Goal: Navigation & Orientation: Find specific page/section

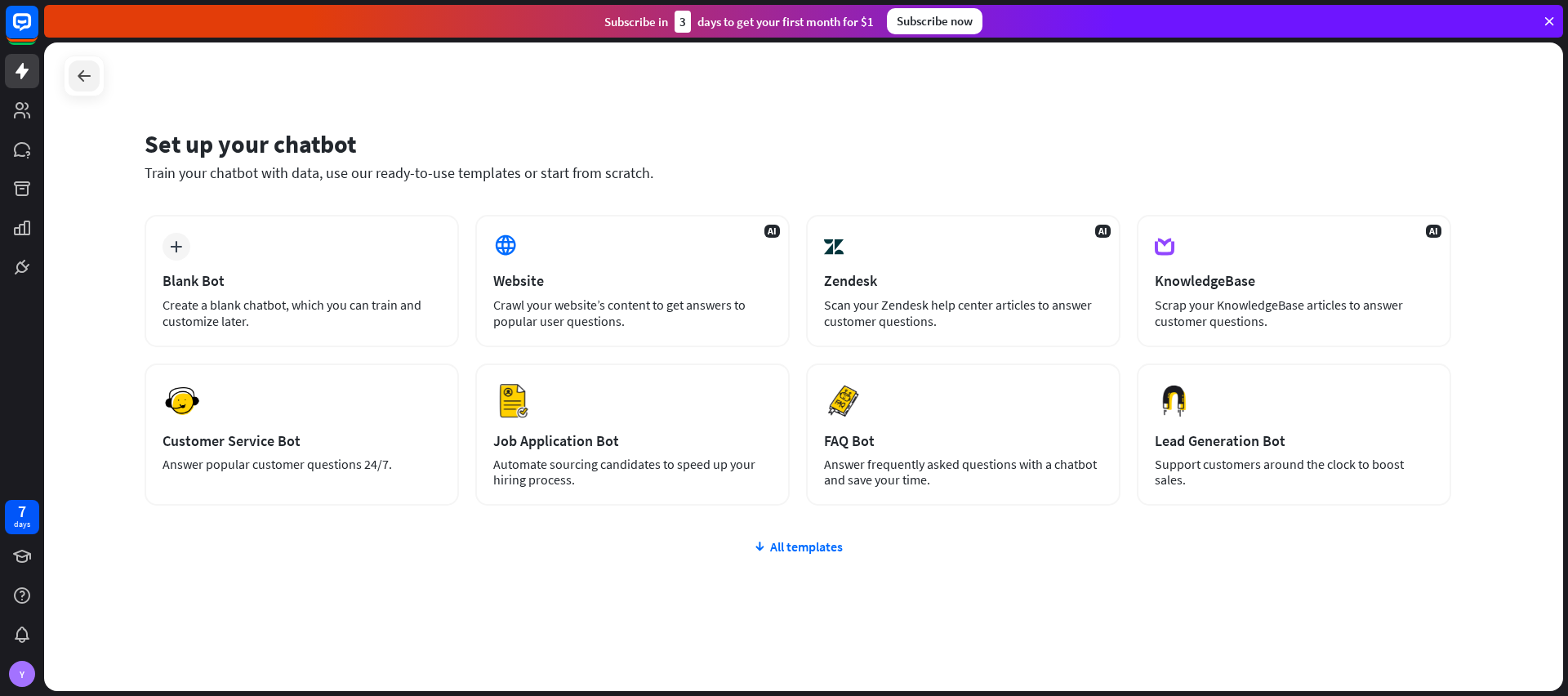
click at [69, 85] on div at bounding box center [84, 76] width 31 height 31
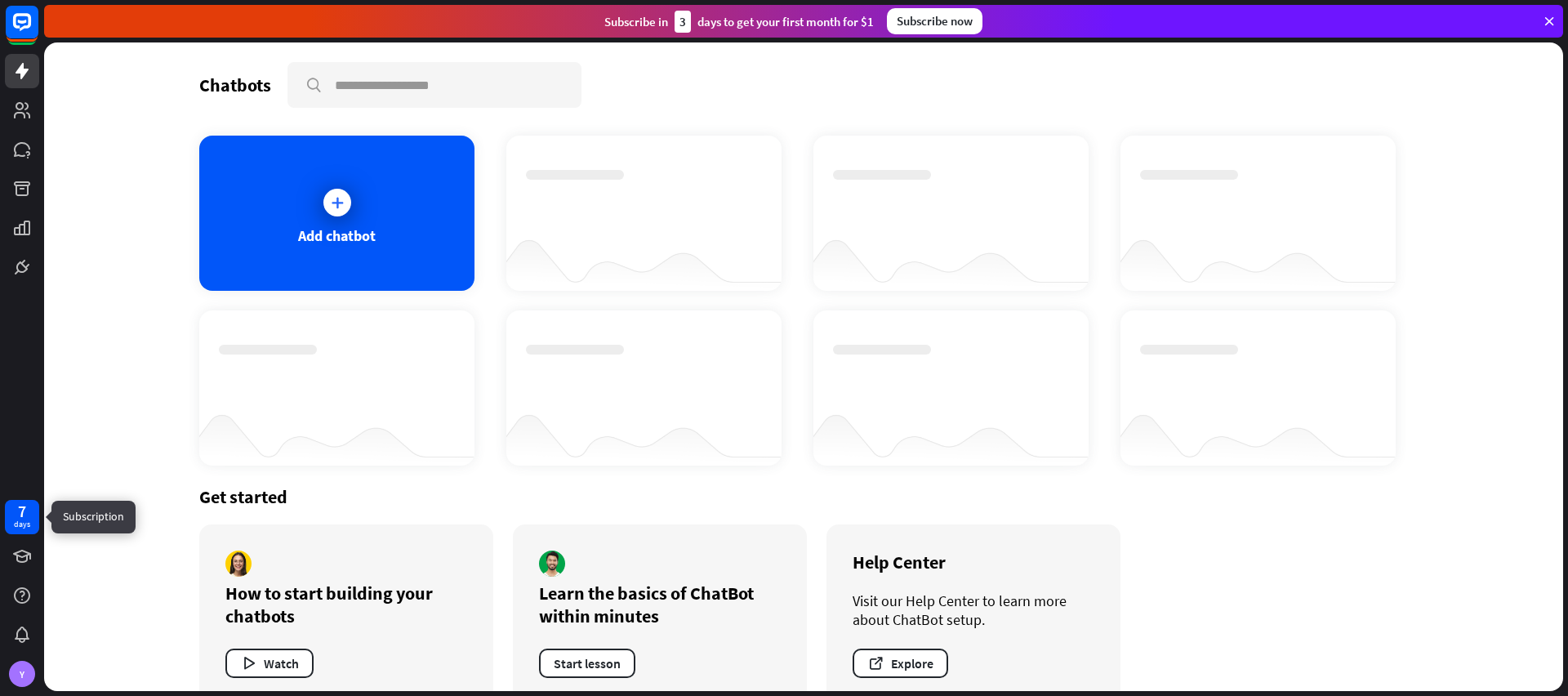
click at [20, 528] on div "days" at bounding box center [22, 525] width 16 height 11
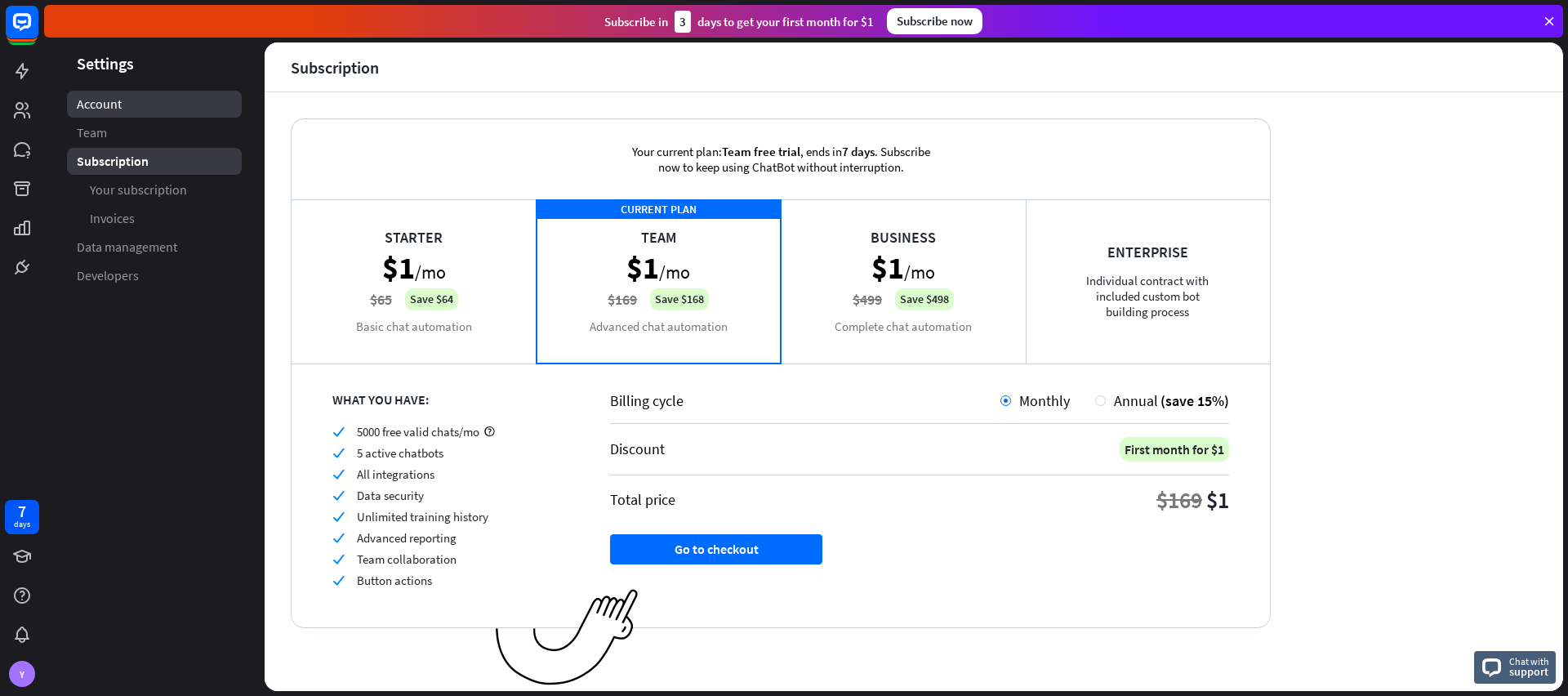
click at [116, 107] on span "Account" at bounding box center [99, 104] width 45 height 17
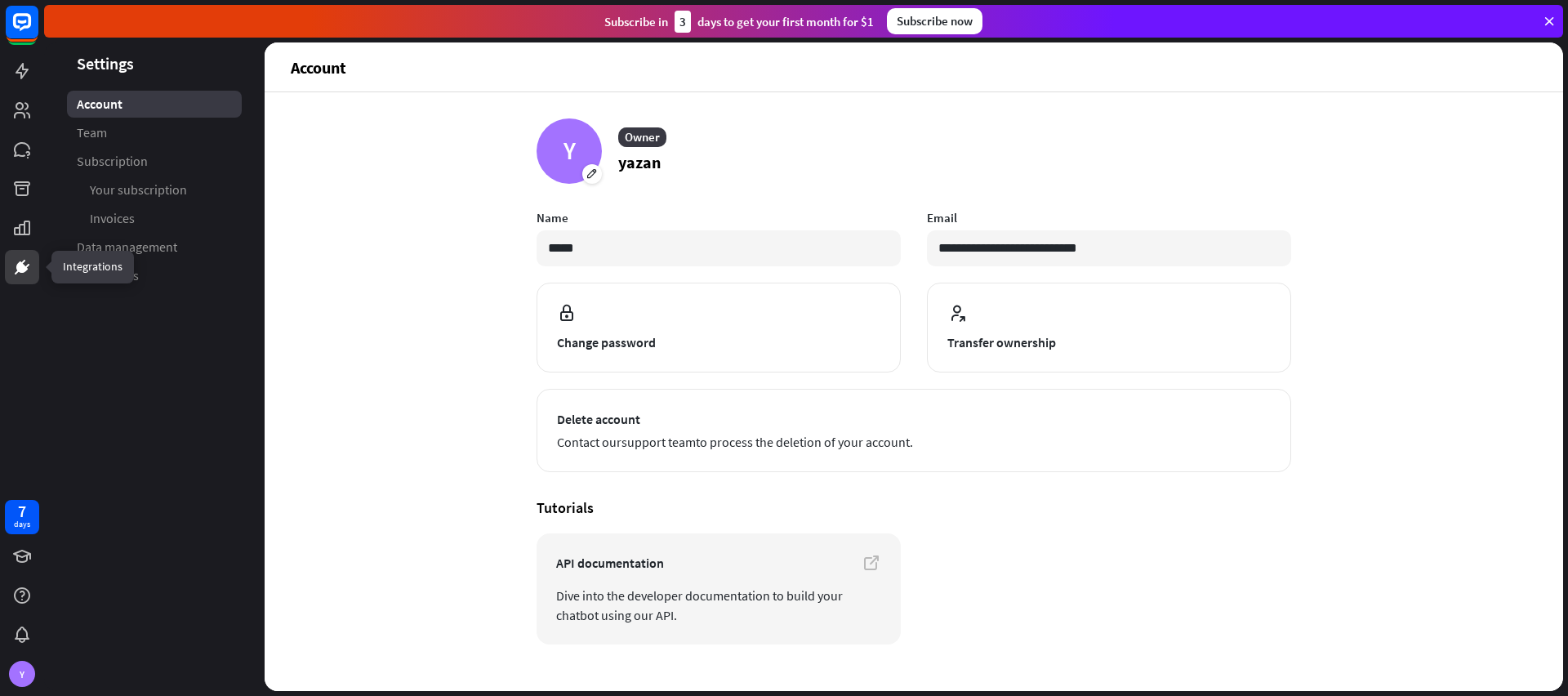
click at [19, 262] on icon at bounding box center [22, 267] width 11 height 11
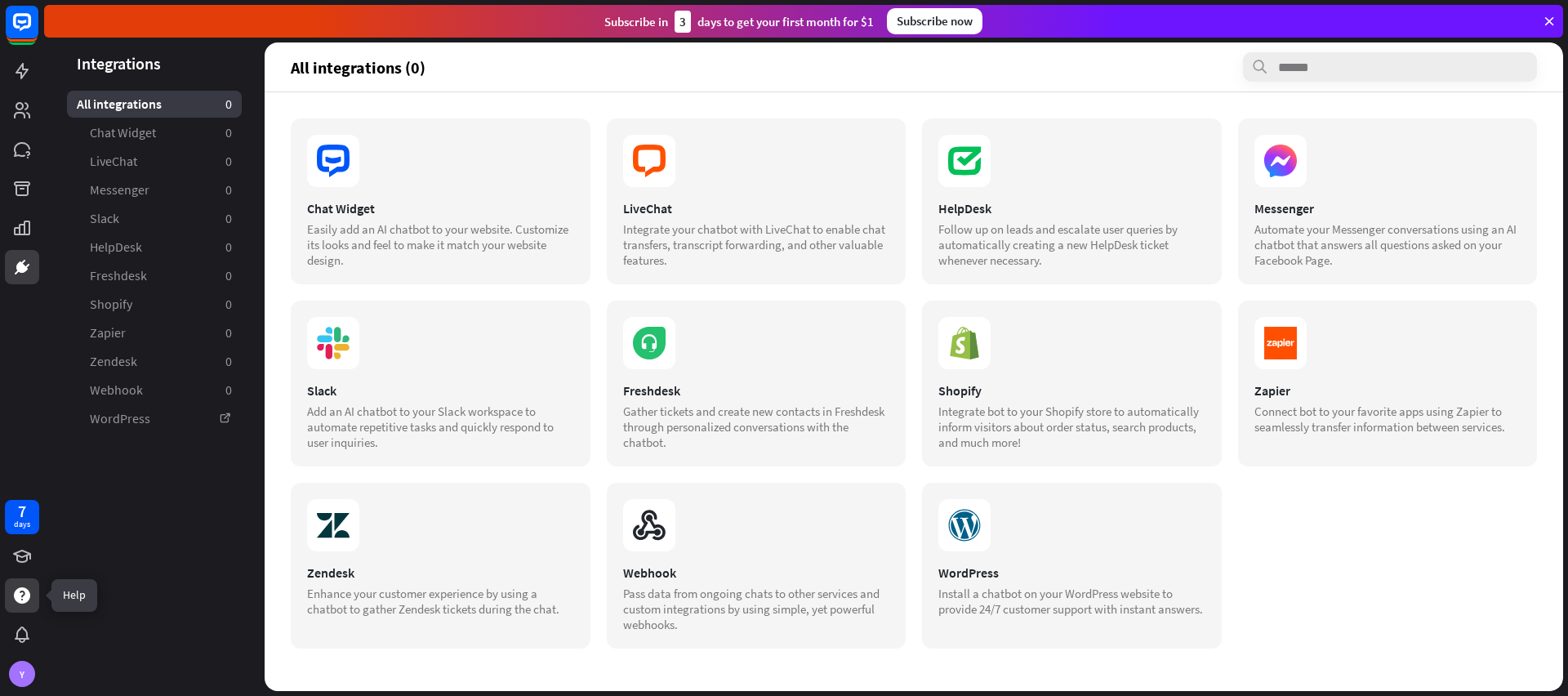
click at [24, 590] on icon at bounding box center [22, 596] width 16 height 16
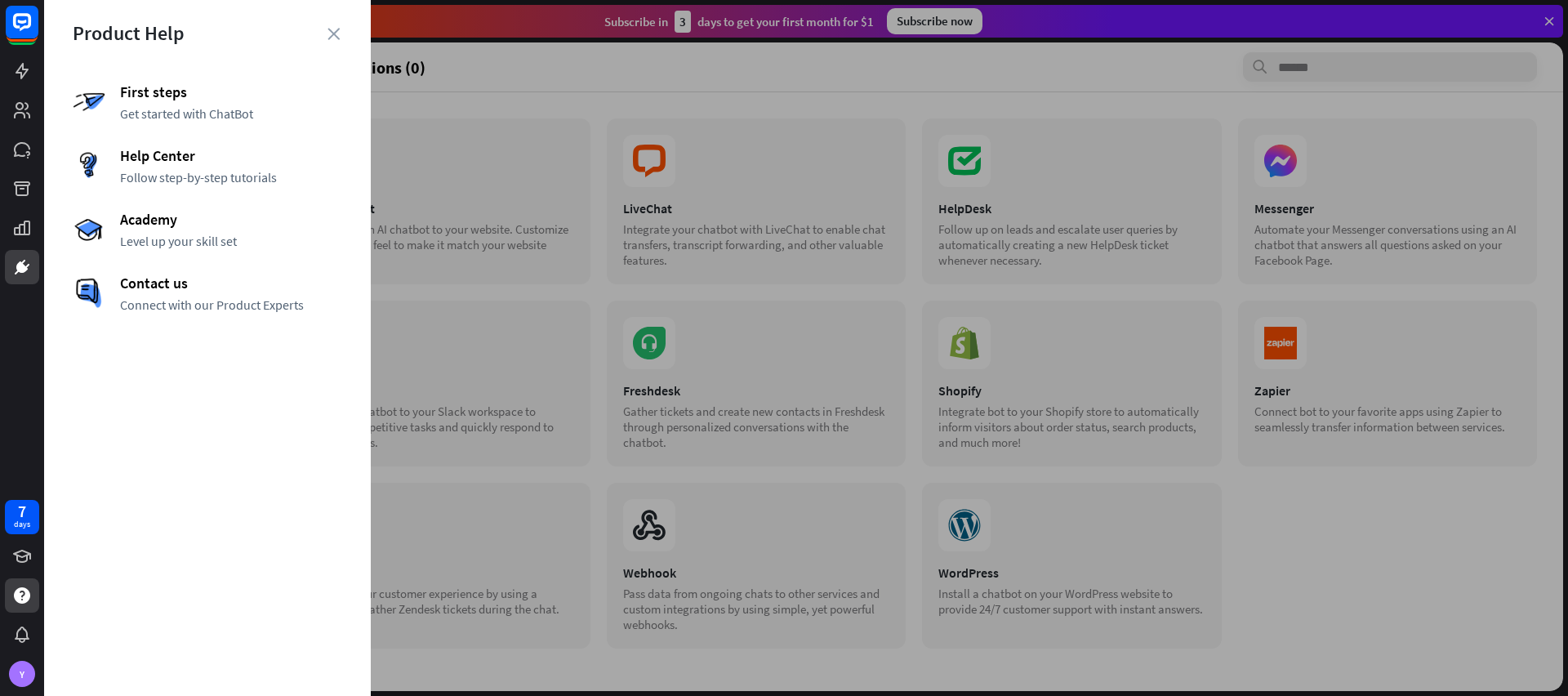
click at [432, 137] on div at bounding box center [806, 348] width 1524 height 696
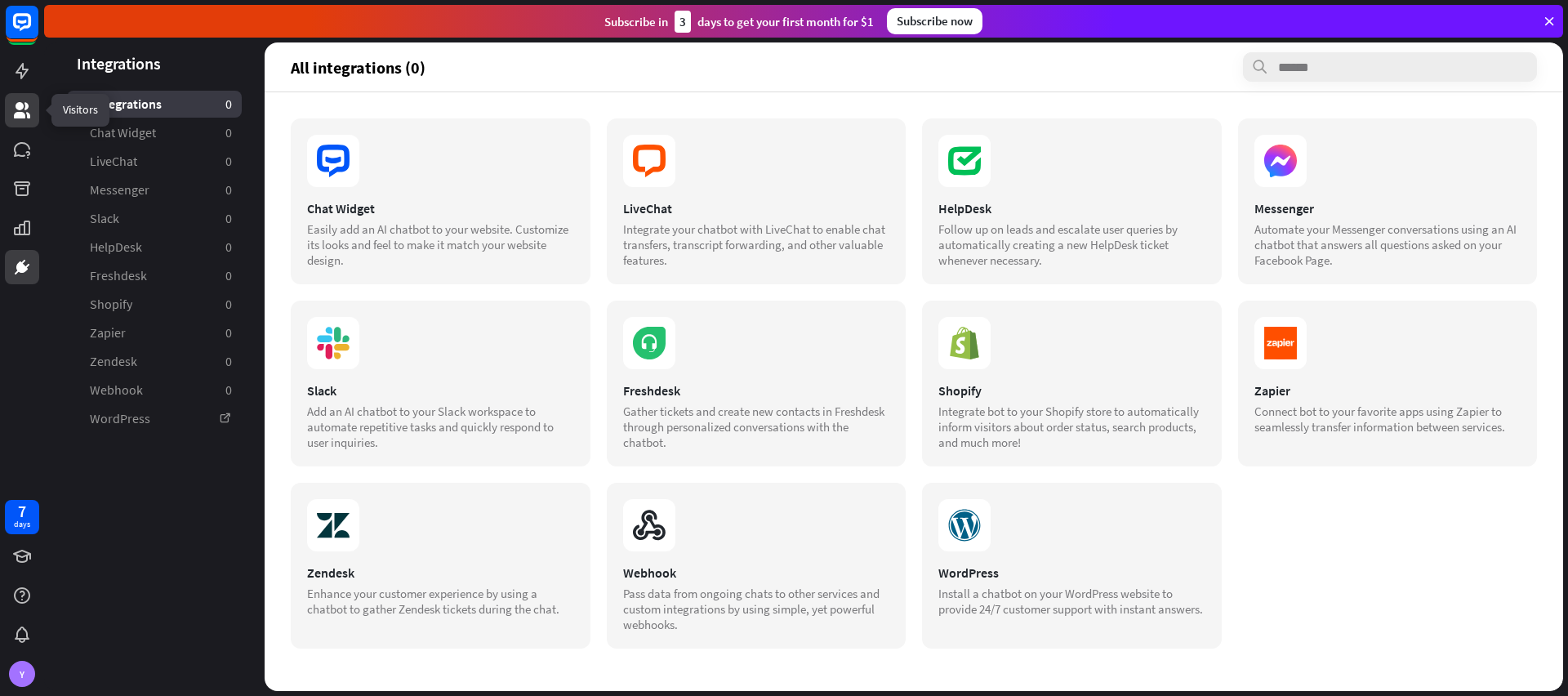
click at [21, 121] on link at bounding box center [22, 111] width 34 height 34
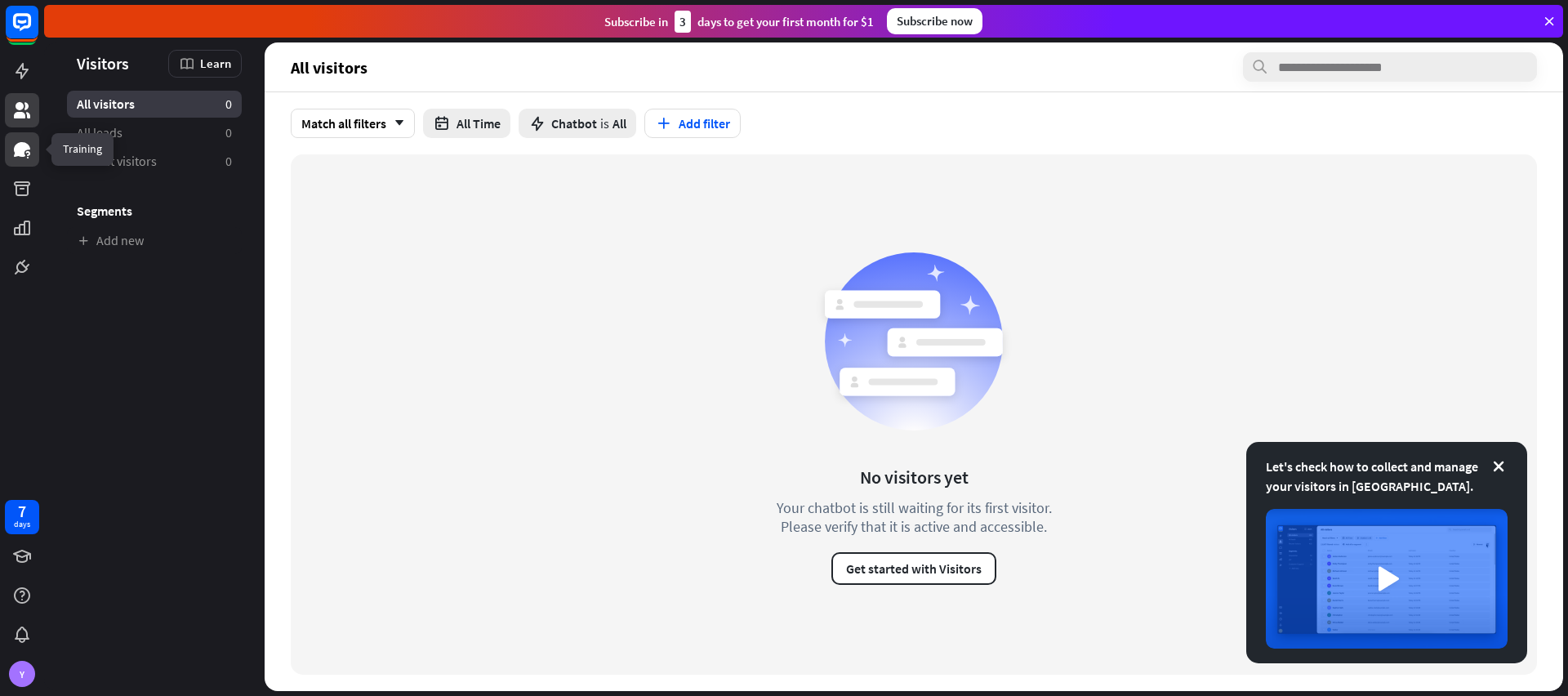
click at [23, 161] on link at bounding box center [22, 150] width 34 height 34
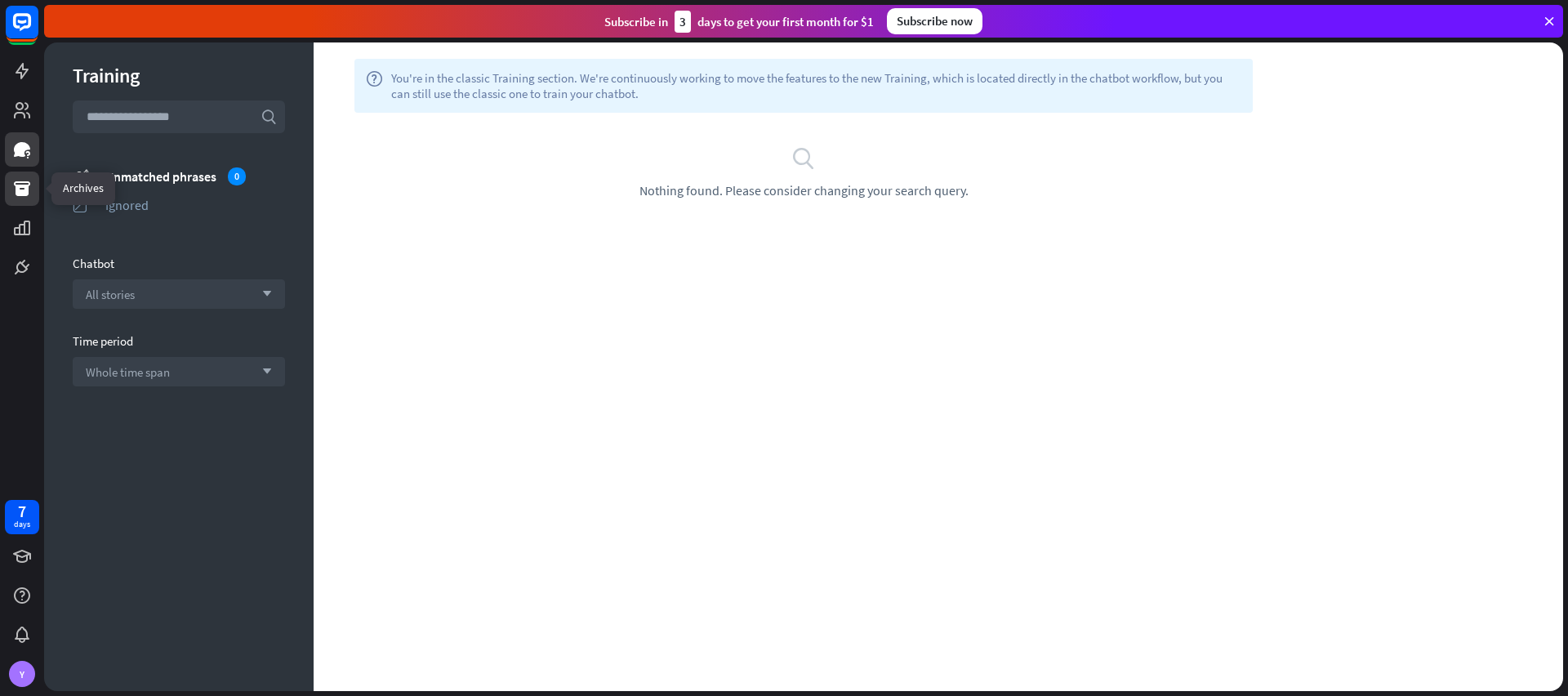
click at [22, 196] on icon at bounding box center [22, 189] width 20 height 20
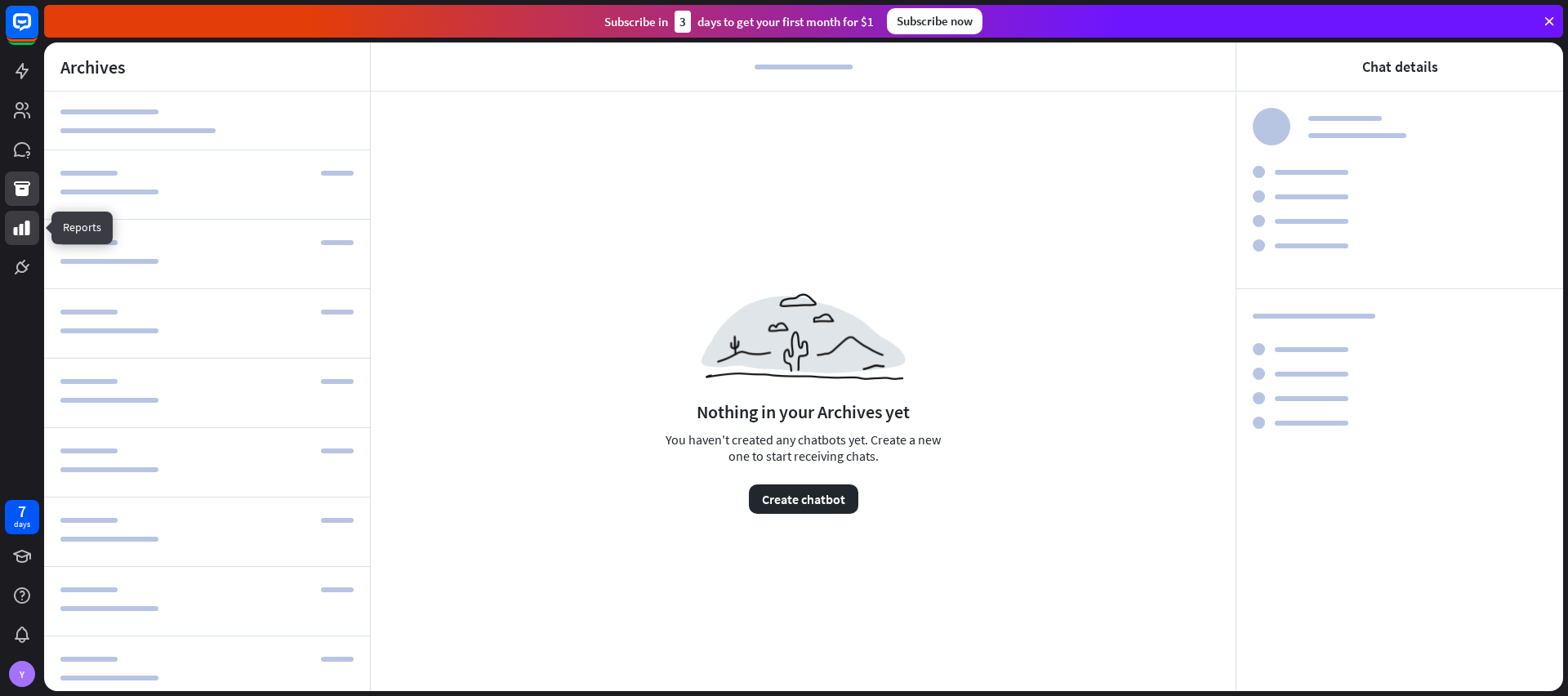
click at [19, 234] on icon at bounding box center [22, 228] width 16 height 15
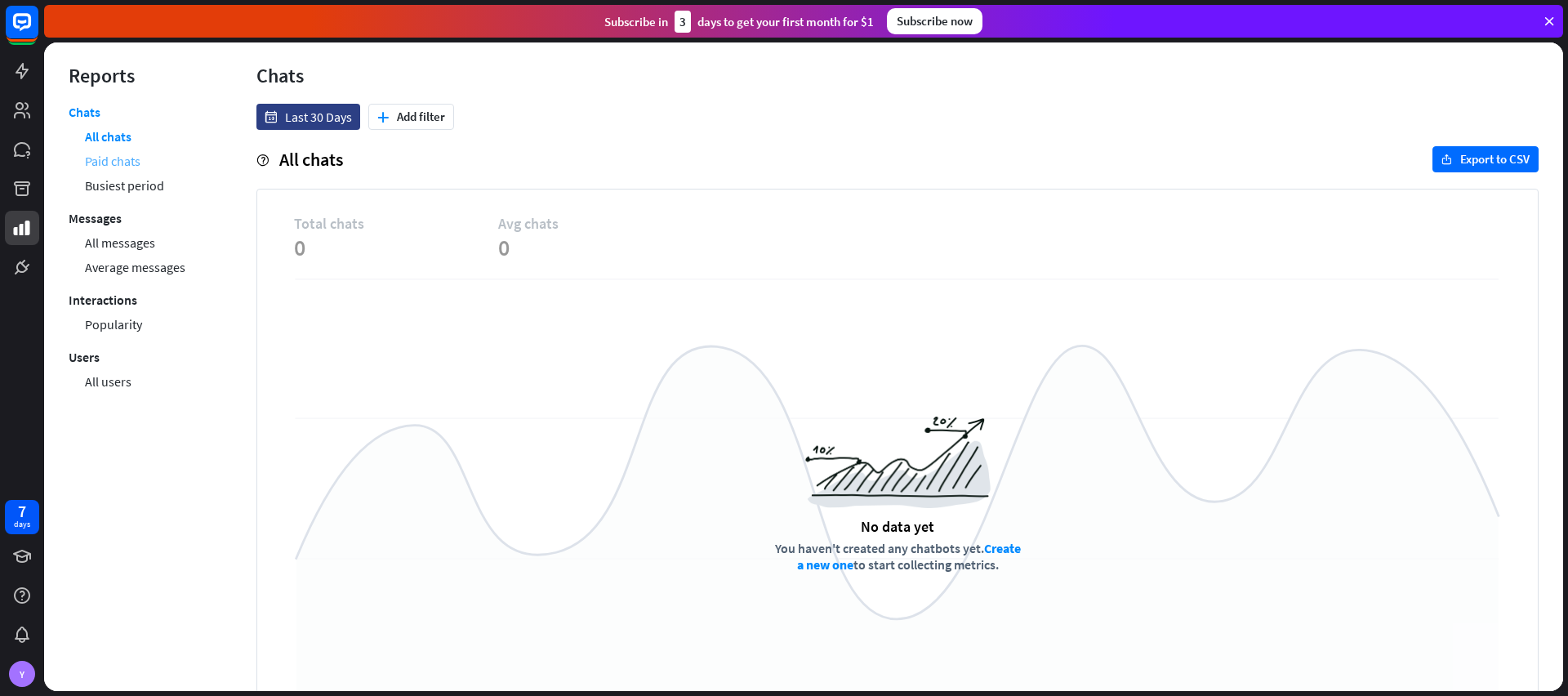
click at [120, 164] on link "Paid chats" at bounding box center [113, 161] width 56 height 25
